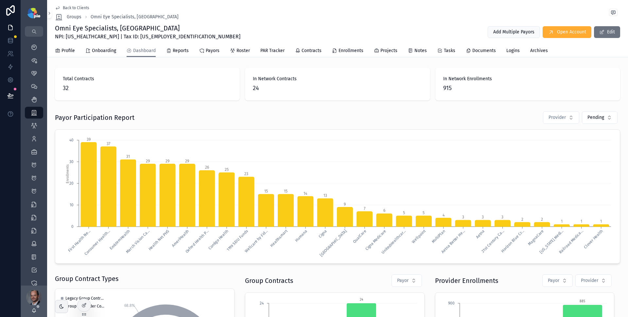
scroll to position [2, 0]
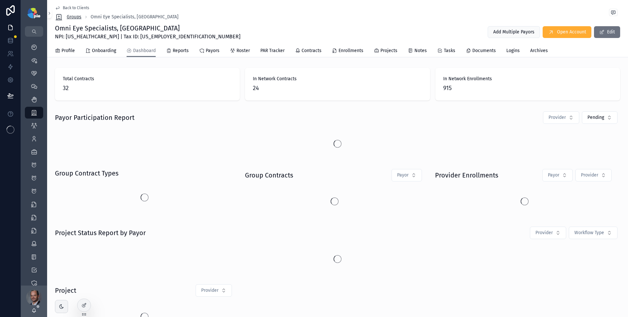
click at [77, 17] on span "Groups" at bounding box center [74, 17] width 15 height 7
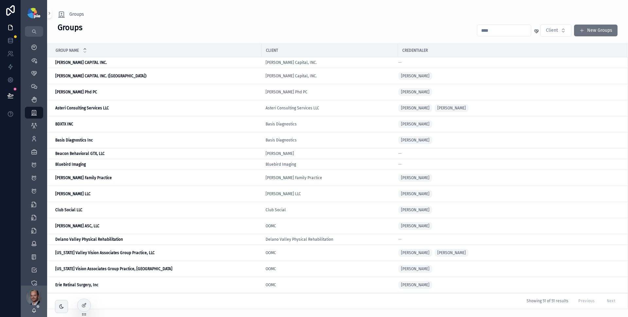
click at [515, 31] on input "scrollable content" at bounding box center [504, 30] width 54 height 9
click at [33, 47] on icon "scrollable content" at bounding box center [34, 47] width 7 height 7
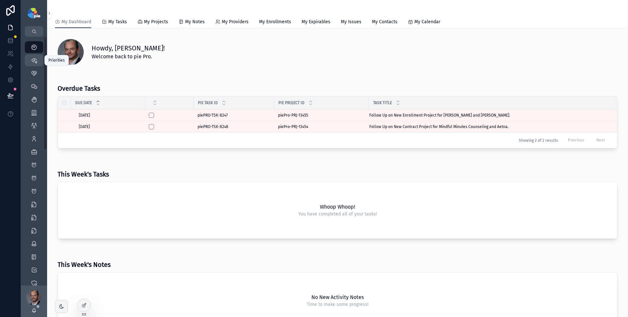
click at [36, 61] on icon "scrollable content" at bounding box center [34, 60] width 7 height 7
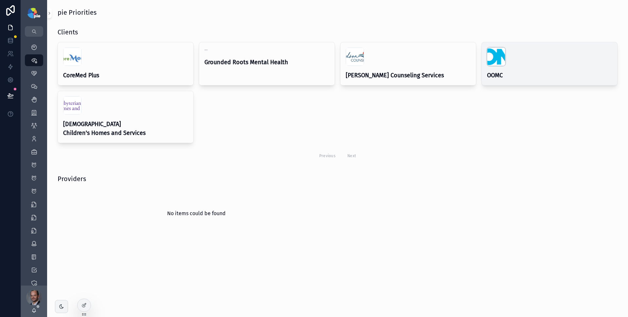
click at [498, 59] on div "scrollable content" at bounding box center [496, 56] width 18 height 18
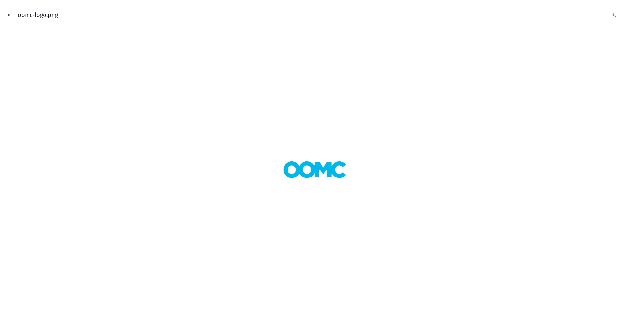
click at [10, 15] on icon "Close modal" at bounding box center [9, 15] width 5 height 5
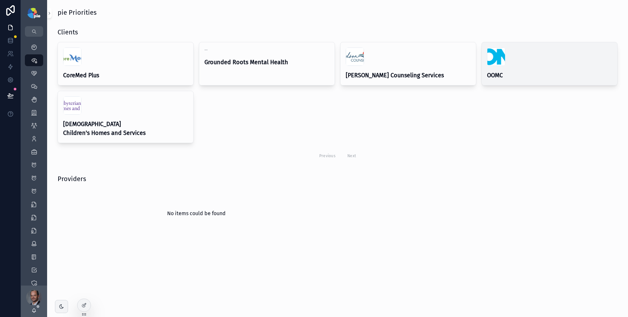
click at [543, 71] on h4 "OOMC" at bounding box center [549, 75] width 125 height 9
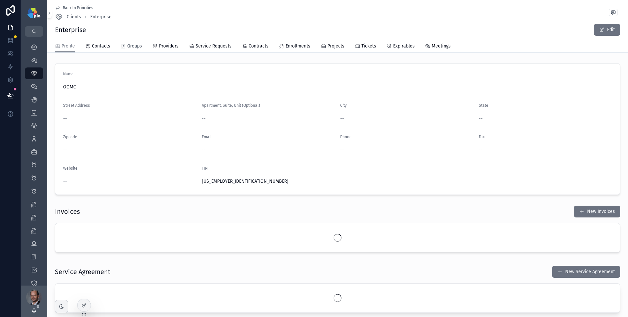
click at [128, 46] on span "Groups" at bounding box center [134, 46] width 15 height 7
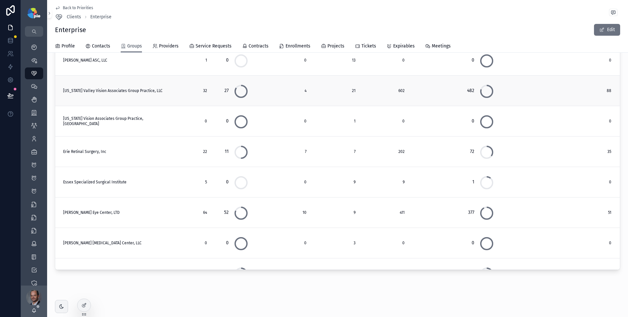
scroll to position [6, 0]
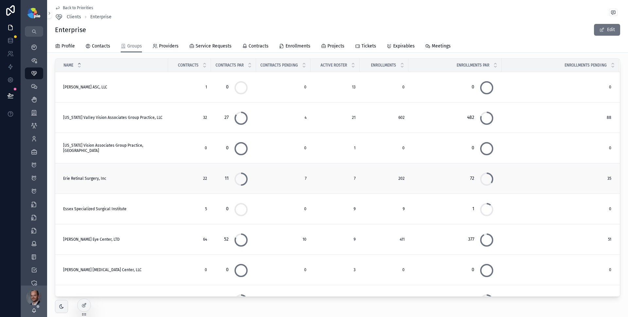
click at [172, 178] on span "22" at bounding box center [189, 178] width 35 height 5
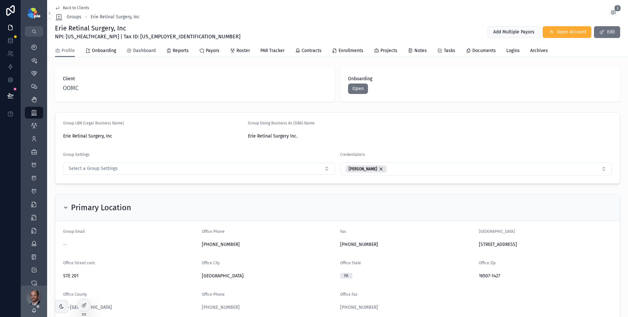
click at [150, 50] on span "Dashboard" at bounding box center [144, 50] width 23 height 7
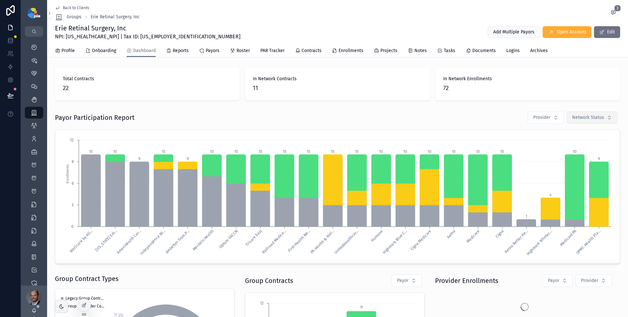
click at [585, 116] on span "Network Status" at bounding box center [588, 117] width 32 height 7
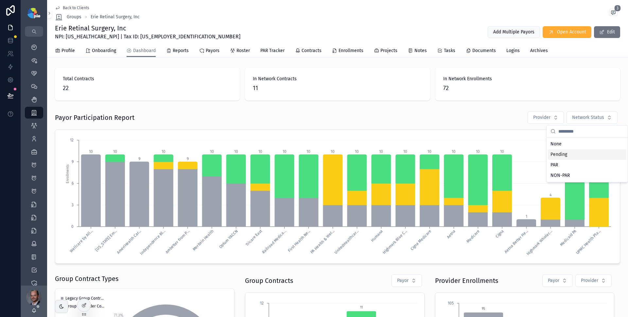
click at [575, 158] on div "Pending" at bounding box center [587, 154] width 79 height 10
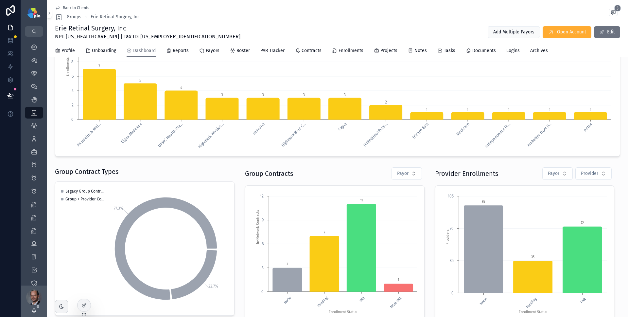
scroll to position [130, 0]
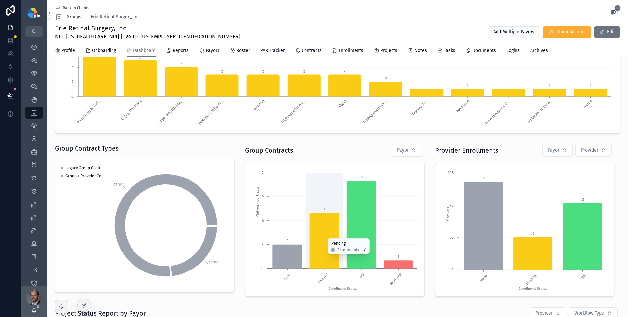
click at [322, 235] on icon "chart" at bounding box center [324, 241] width 29 height 56
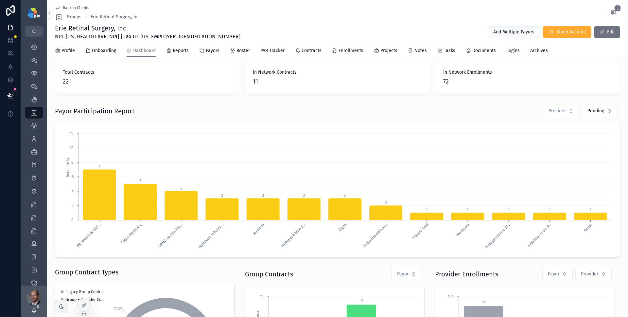
scroll to position [0, 0]
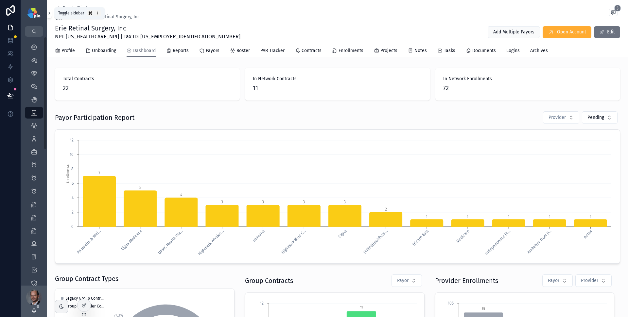
click at [50, 15] on icon "scrollable content" at bounding box center [49, 13] width 5 height 5
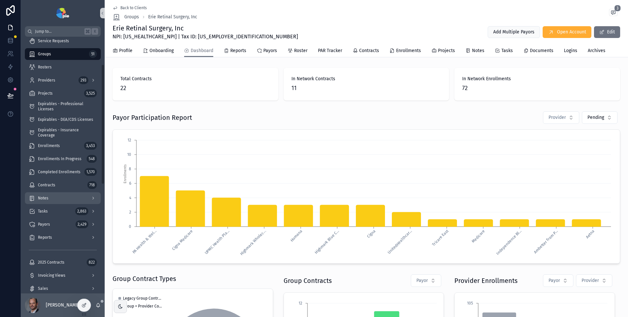
scroll to position [59, 0]
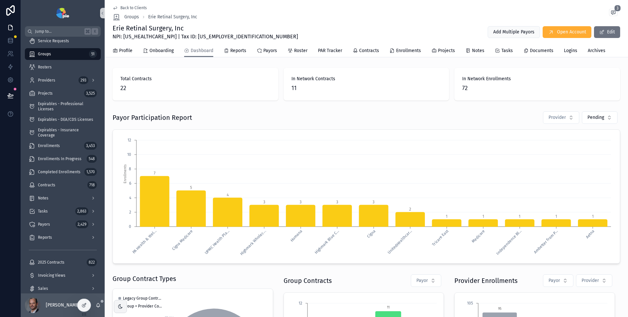
click at [269, 18] on div "Back to Clients Groups Erie Retinal Surgery, Inc 3" at bounding box center [367, 13] width 508 height 16
click at [254, 21] on div "Back to Clients Groups Erie Retinal Surgery, Inc 3" at bounding box center [367, 13] width 508 height 16
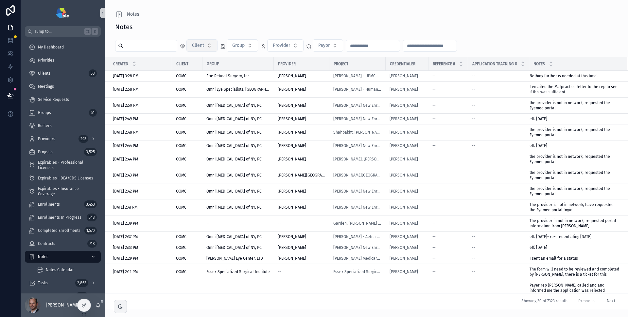
click at [209, 47] on button "Client" at bounding box center [202, 45] width 31 height 12
type input "****"
click at [198, 70] on div "OOMC" at bounding box center [204, 72] width 79 height 10
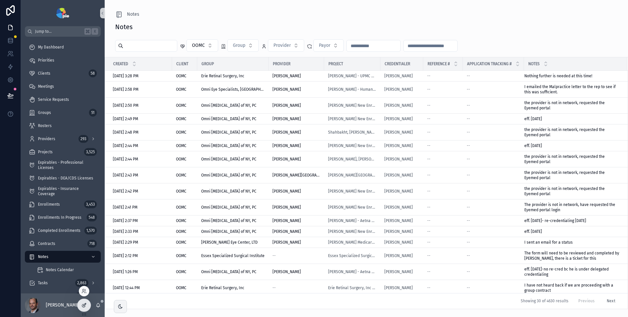
click at [85, 306] on icon at bounding box center [83, 305] width 3 height 3
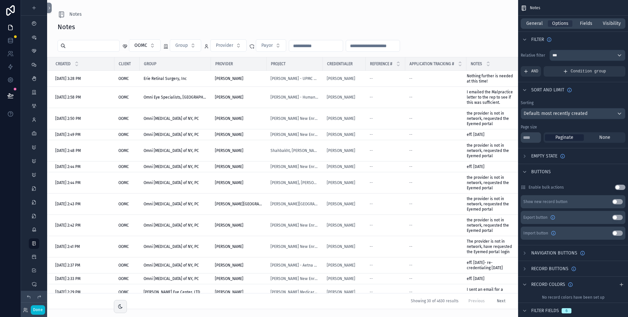
scroll to position [9, 0]
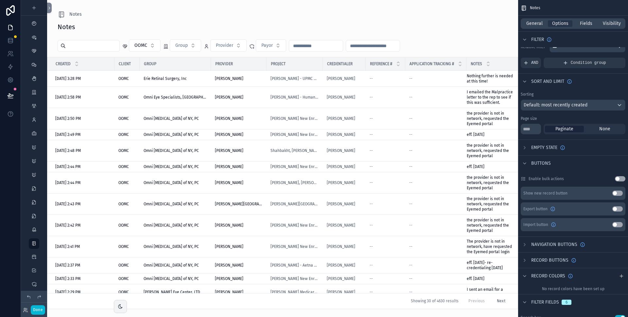
click at [620, 177] on button "Use setting" at bounding box center [620, 178] width 10 height 5
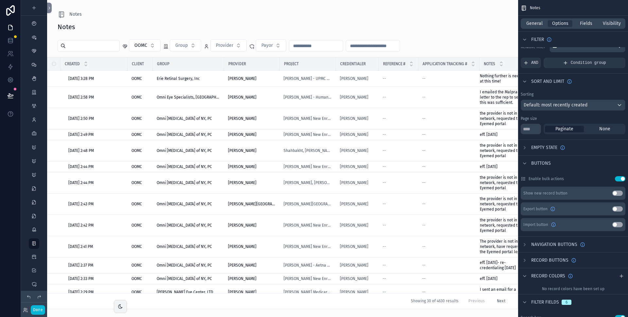
drag, startPoint x: 619, startPoint y: 209, endPoint x: 524, endPoint y: 118, distance: 131.9
click at [619, 209] on button "Use setting" at bounding box center [618, 208] width 10 height 5
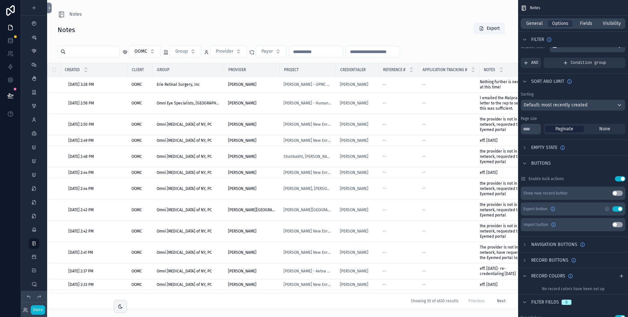
drag, startPoint x: 487, startPoint y: 53, endPoint x: 483, endPoint y: 55, distance: 4.8
click at [483, 55] on div "scrollable content" at bounding box center [282, 158] width 471 height 317
click at [294, 27] on div "Notes Export" at bounding box center [283, 29] width 450 height 15
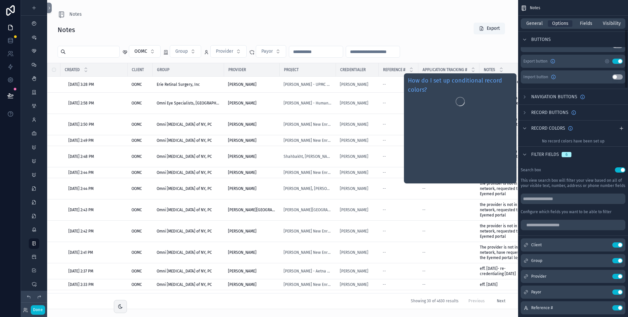
scroll to position [190, 0]
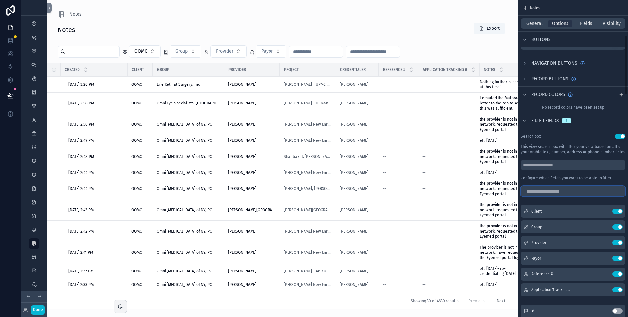
click at [551, 190] on input "scrollable content" at bounding box center [573, 191] width 105 height 10
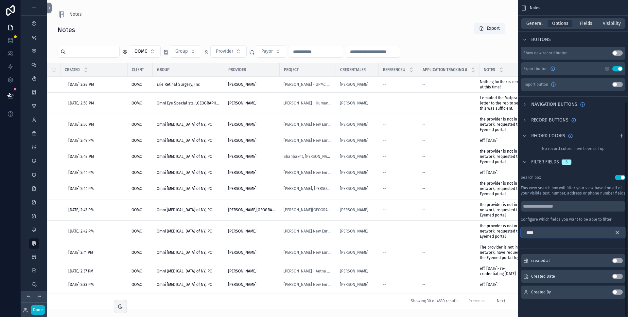
scroll to position [149, 0]
type input "******"
click at [619, 274] on button "Use setting" at bounding box center [618, 276] width 10 height 5
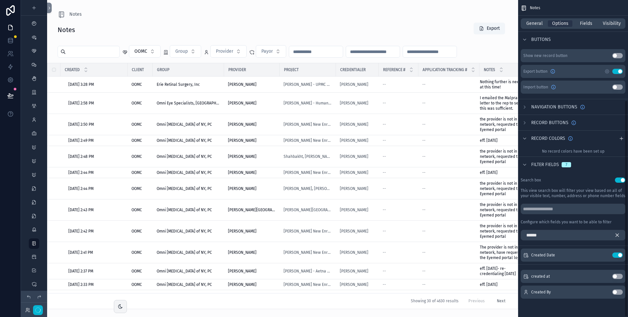
scroll to position [146, 0]
click at [605, 255] on icon "scrollable content" at bounding box center [604, 254] width 5 height 5
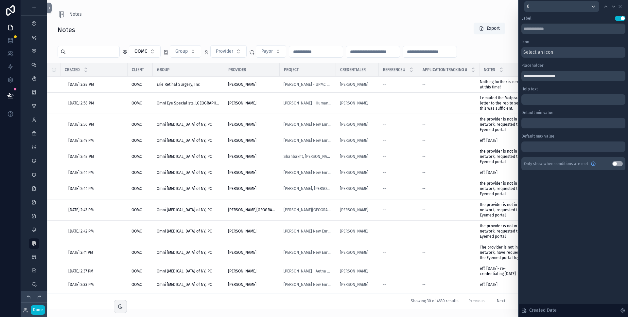
click at [536, 52] on span "Select an icon" at bounding box center [539, 52] width 30 height 7
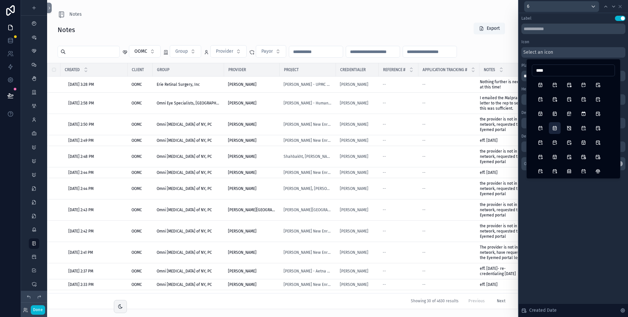
type input "****"
click at [556, 129] on button "CalendarMonth" at bounding box center [555, 128] width 12 height 12
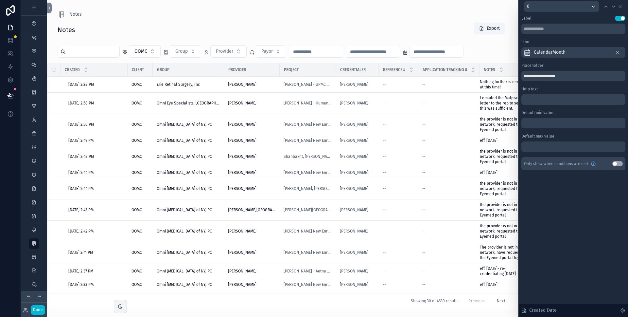
click at [589, 50] on div "CalendarMonth" at bounding box center [574, 52] width 104 height 10
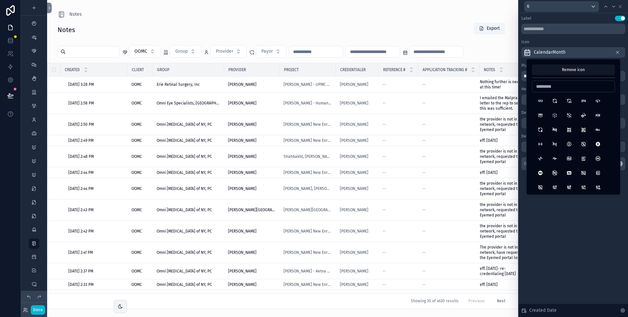
click at [570, 40] on div "Icon" at bounding box center [574, 41] width 104 height 5
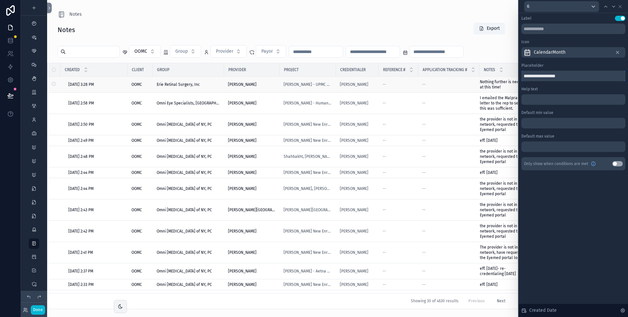
drag, startPoint x: 536, startPoint y: 76, endPoint x: 512, endPoint y: 77, distance: 23.9
click at [512, 77] on div "**********" at bounding box center [314, 158] width 628 height 317
type input "**********"
click at [620, 7] on icon at bounding box center [620, 6] width 3 height 3
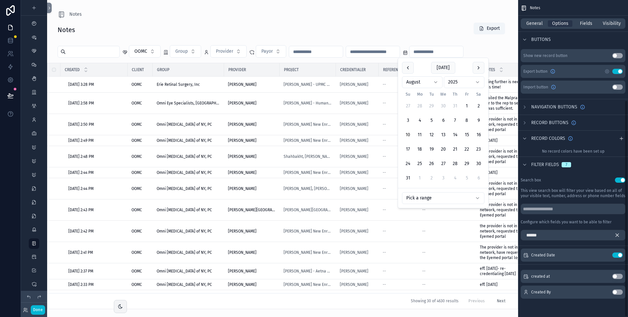
click at [459, 54] on input "scrollable content" at bounding box center [437, 51] width 54 height 9
click at [460, 193] on html "Done Jump to... K My Dashboard Priorities Clients 58 Meetings Service Requests …" at bounding box center [314, 158] width 628 height 317
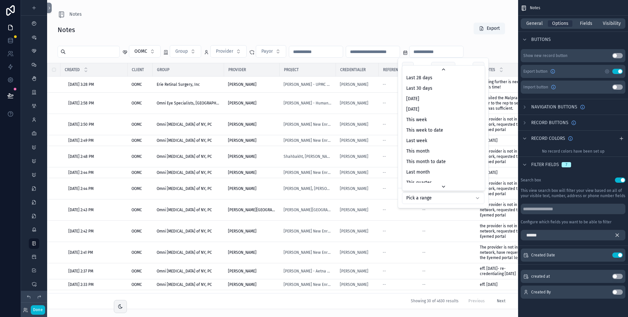
scroll to position [59, 0]
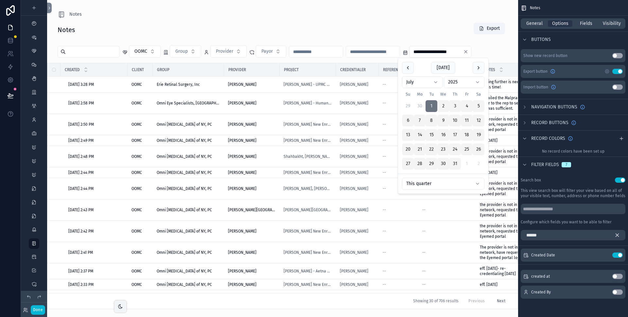
click at [440, 36] on div "Notes Export" at bounding box center [283, 29] width 450 height 15
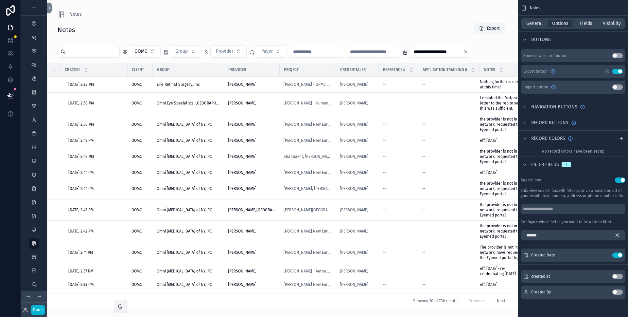
click at [494, 29] on button "Export" at bounding box center [489, 29] width 31 height 12
click at [463, 50] on input "**********" at bounding box center [437, 51] width 54 height 9
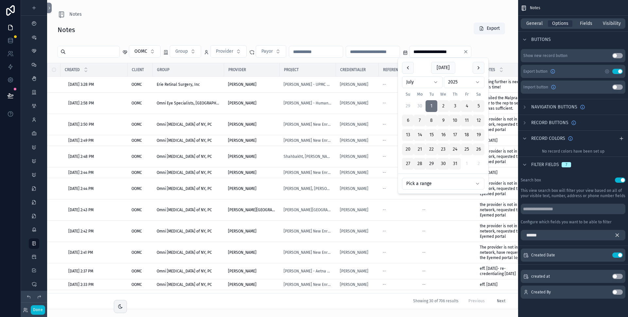
click at [449, 181] on html "Done Jump to... K My Dashboard Priorities Clients 58 Meetings Service Requests …" at bounding box center [314, 158] width 628 height 317
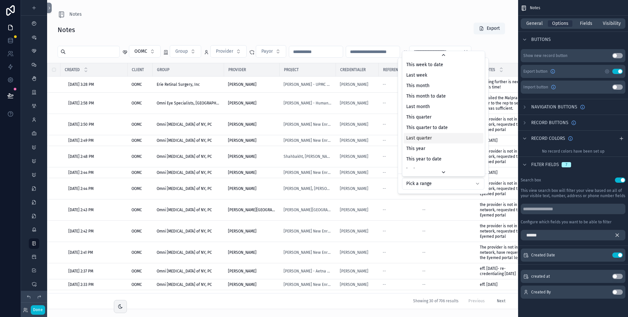
scroll to position [66, 0]
type input "**********"
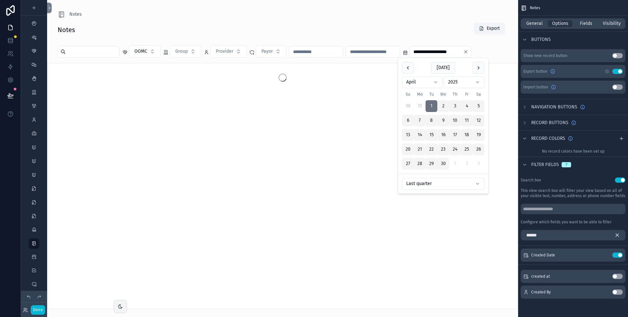
click at [453, 33] on div "Notes Export" at bounding box center [283, 29] width 450 height 15
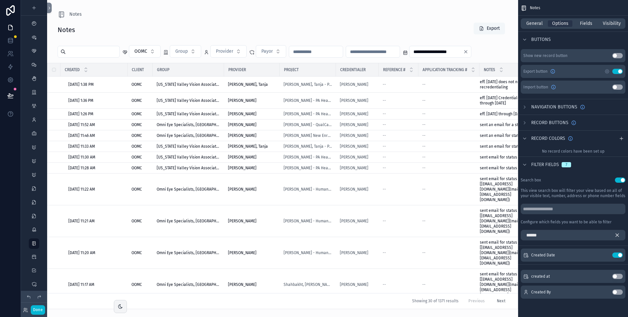
click at [492, 28] on button "Export" at bounding box center [489, 29] width 31 height 12
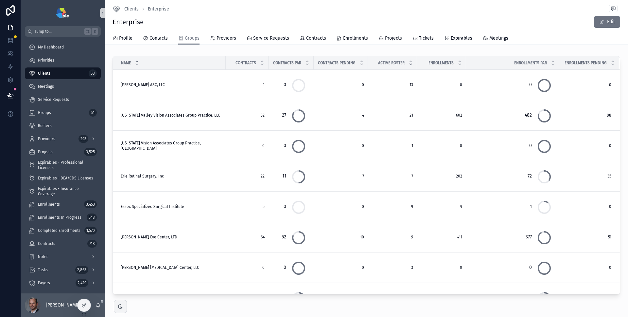
click at [409, 65] on icon "scrollable content" at bounding box center [411, 64] width 4 height 4
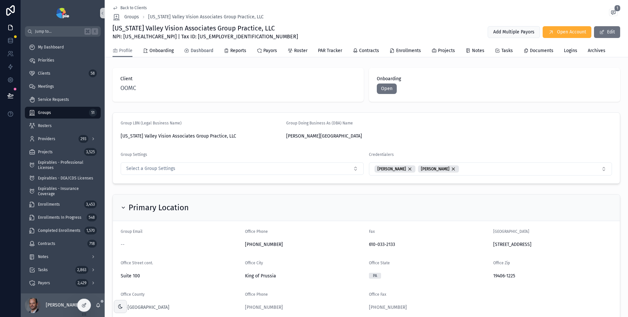
click at [209, 53] on span "Dashboard" at bounding box center [202, 50] width 23 height 7
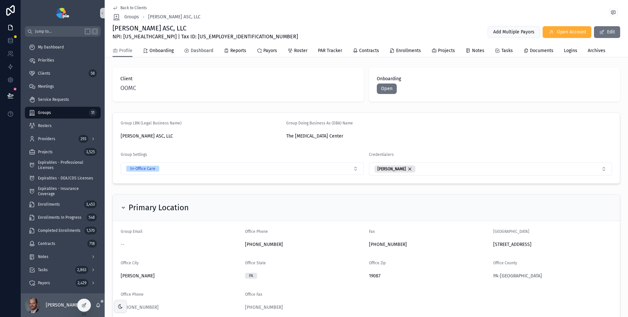
click at [193, 50] on span "Dashboard" at bounding box center [202, 50] width 23 height 7
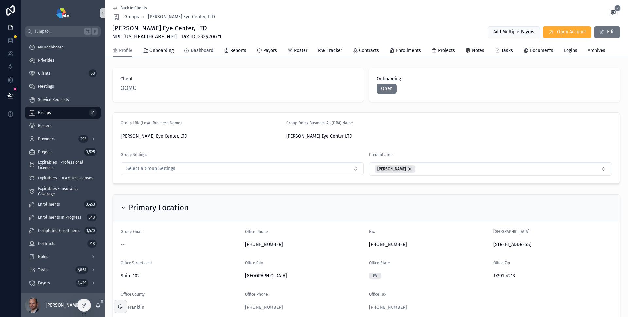
click at [198, 49] on span "Dashboard" at bounding box center [202, 50] width 23 height 7
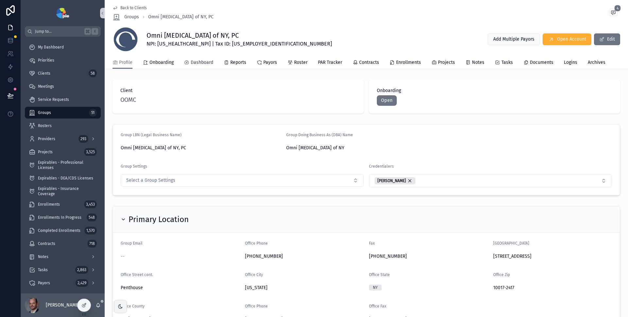
click at [204, 62] on span "Dashboard" at bounding box center [202, 62] width 23 height 7
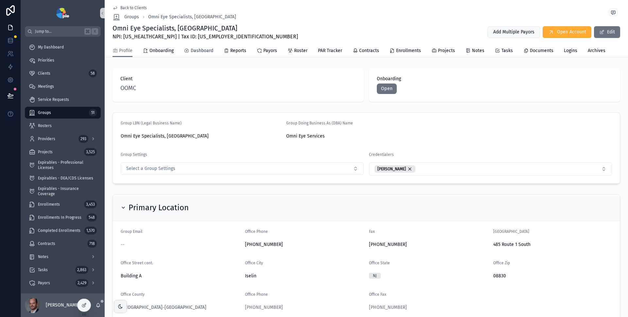
click at [199, 50] on span "Dashboard" at bounding box center [202, 50] width 23 height 7
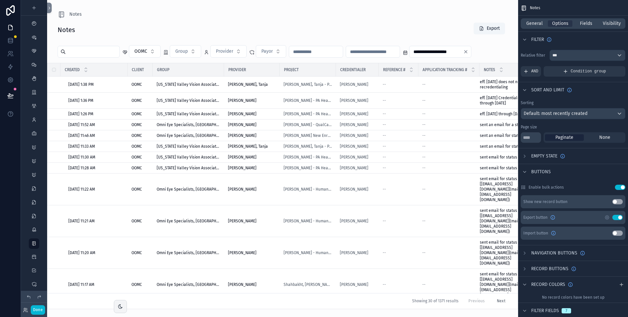
scroll to position [146, 0]
